Goal: Ask a question

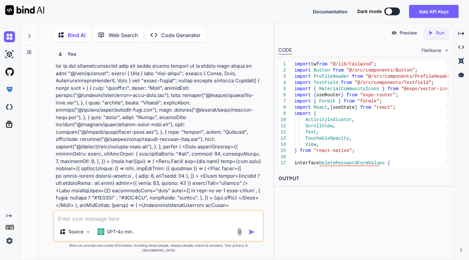
scroll to position [0, 37]
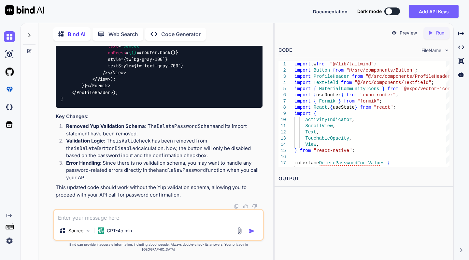
type textarea "i want to hide the bottom tabs (Tabroot)from showing in all the routes under us…"
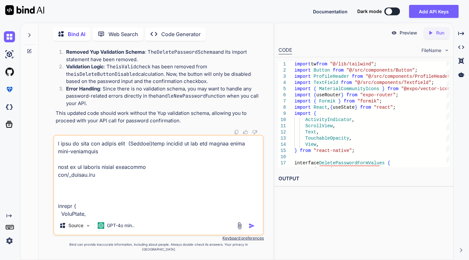
scroll to position [1595, 0]
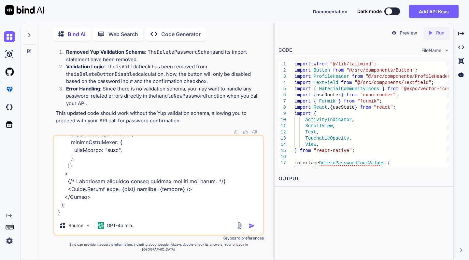
type textarea "x"
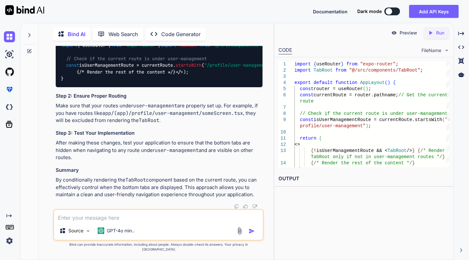
scroll to position [7830, 0]
click at [147, 87] on div "import { useRouter } from "expo-router" ; import TabRoot from "@/src/components…" at bounding box center [159, 62] width 207 height 50
click at [156, 87] on div "import { useRouter } from "expo-router" ; import TabRoot from "@/src/components…" at bounding box center [159, 62] width 207 height 50
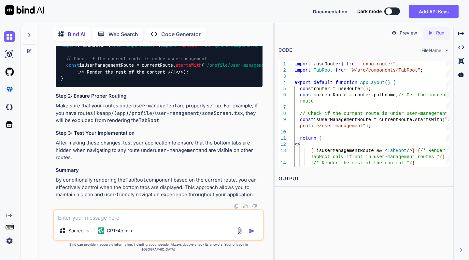
scroll to position [7851, 0]
click at [246, 37] on div "Javascript" at bounding box center [159, 31] width 207 height 11
click at [246, 34] on img at bounding box center [246, 31] width 5 height 5
click at [116, 222] on textarea at bounding box center [158, 216] width 208 height 12
type textarea "if i navigate to a route under u"
